Goal: Task Accomplishment & Management: Use online tool/utility

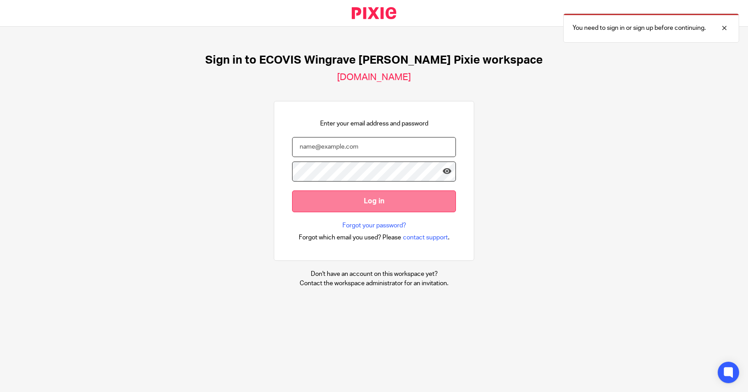
type input "[PERSON_NAME][EMAIL_ADDRESS][PERSON_NAME][DOMAIN_NAME]"
click at [369, 208] on input "Log in" at bounding box center [374, 202] width 164 height 22
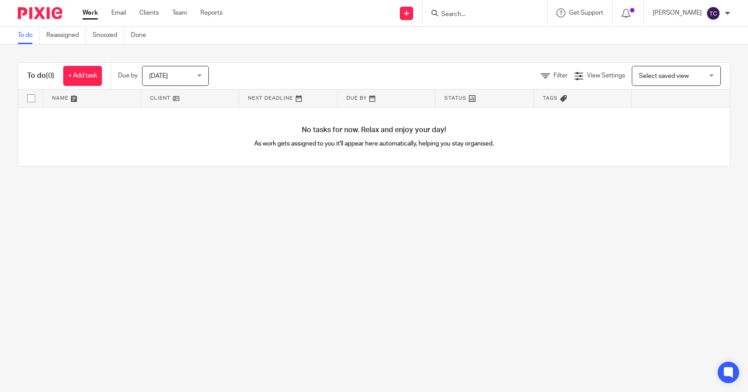
click at [458, 19] on form at bounding box center [487, 13] width 95 height 11
click at [460, 18] on input "Search" at bounding box center [480, 15] width 80 height 8
type input "promontoria hur"
click at [517, 33] on link at bounding box center [493, 34] width 110 height 13
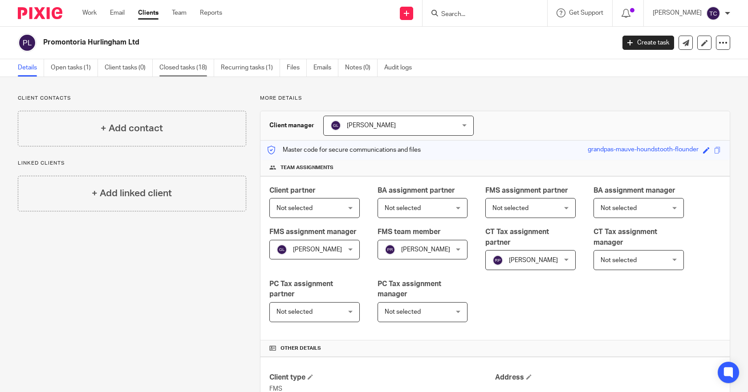
click at [192, 70] on link "Closed tasks (18)" at bounding box center [186, 67] width 55 height 17
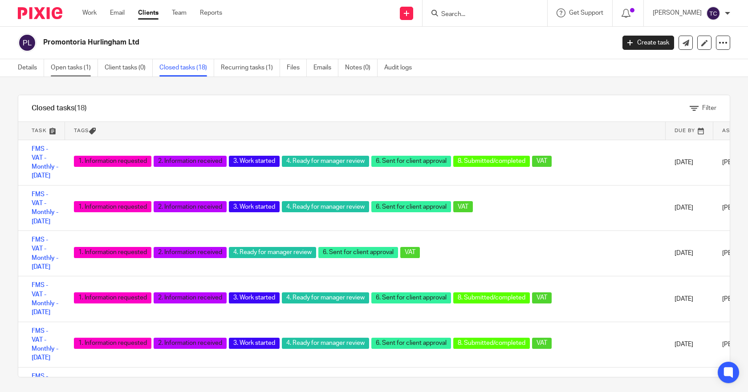
click at [72, 67] on link "Open tasks (1)" at bounding box center [74, 67] width 47 height 17
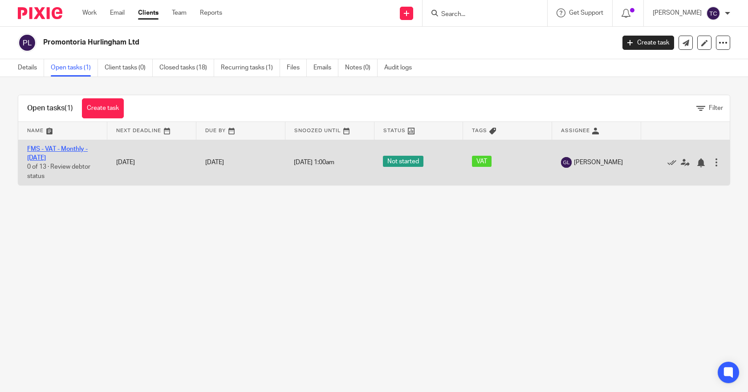
click at [62, 151] on link "FMS - VAT - Monthly - [DATE]" at bounding box center [57, 153] width 61 height 15
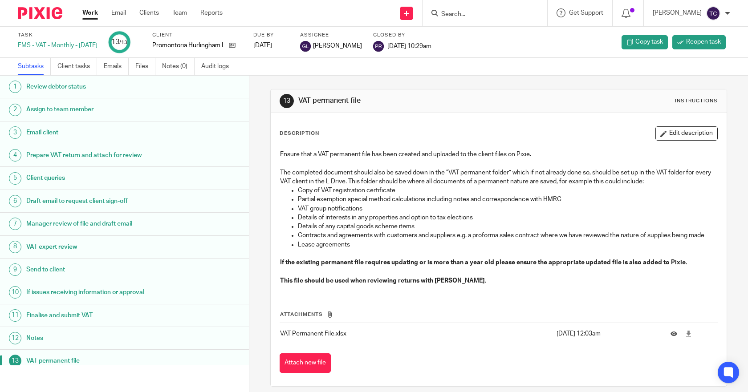
click at [68, 158] on h1 "Prepare VAT return and attach for review" at bounding box center [97, 155] width 142 height 13
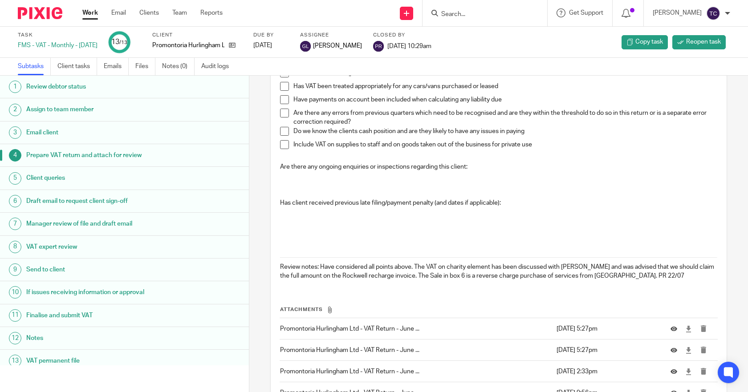
scroll to position [412, 0]
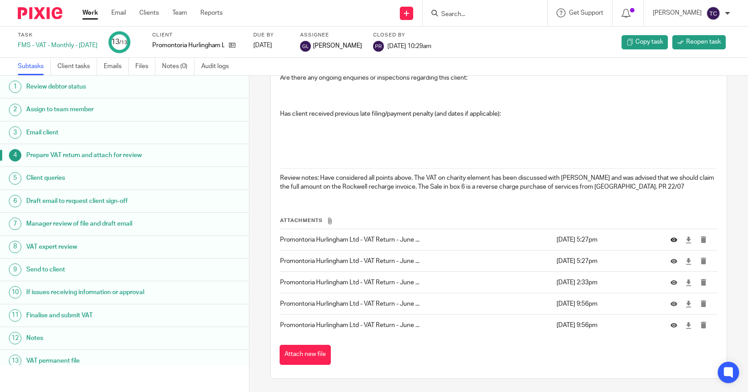
click at [670, 242] on icon at bounding box center [673, 240] width 7 height 7
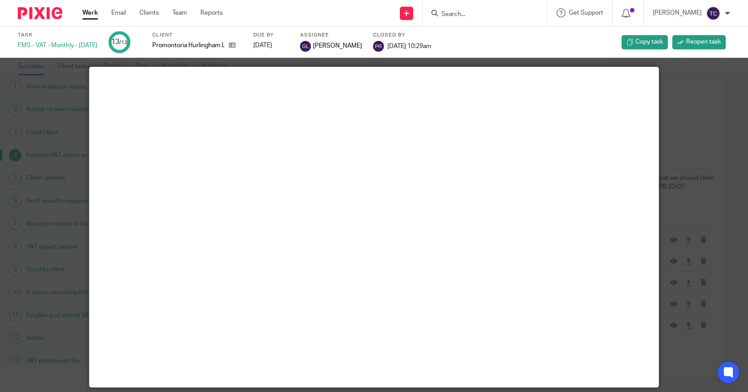
click at [714, 120] on div at bounding box center [374, 196] width 748 height 392
click at [688, 96] on div at bounding box center [374, 196] width 748 height 392
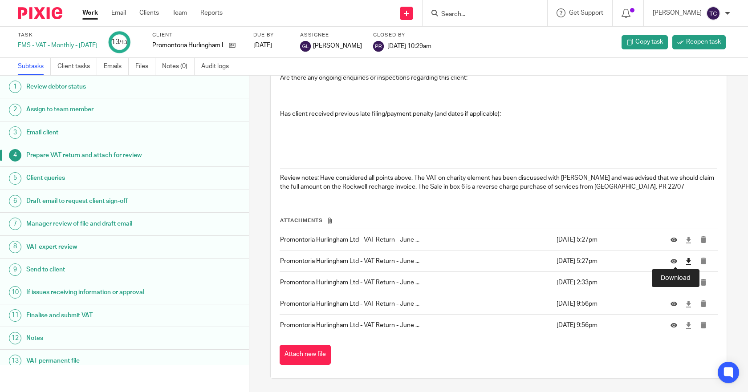
click at [685, 260] on icon at bounding box center [688, 261] width 7 height 7
click at [685, 264] on icon at bounding box center [688, 261] width 7 height 7
click at [685, 283] on icon at bounding box center [688, 283] width 7 height 7
click at [685, 305] on icon at bounding box center [688, 304] width 7 height 7
click at [258, 187] on div "4 Prepare VAT return and attach for review Instructions Description Edit descri…" at bounding box center [498, 234] width 499 height 316
